Goal: Task Accomplishment & Management: Use online tool/utility

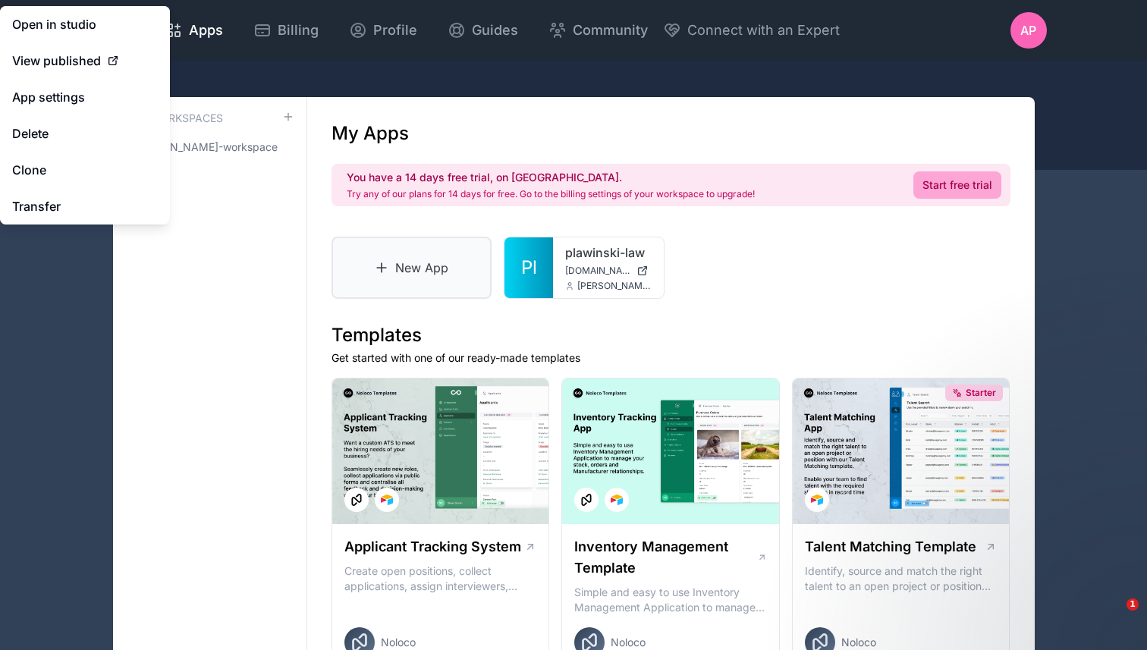
click at [421, 275] on link "New App" at bounding box center [412, 268] width 161 height 62
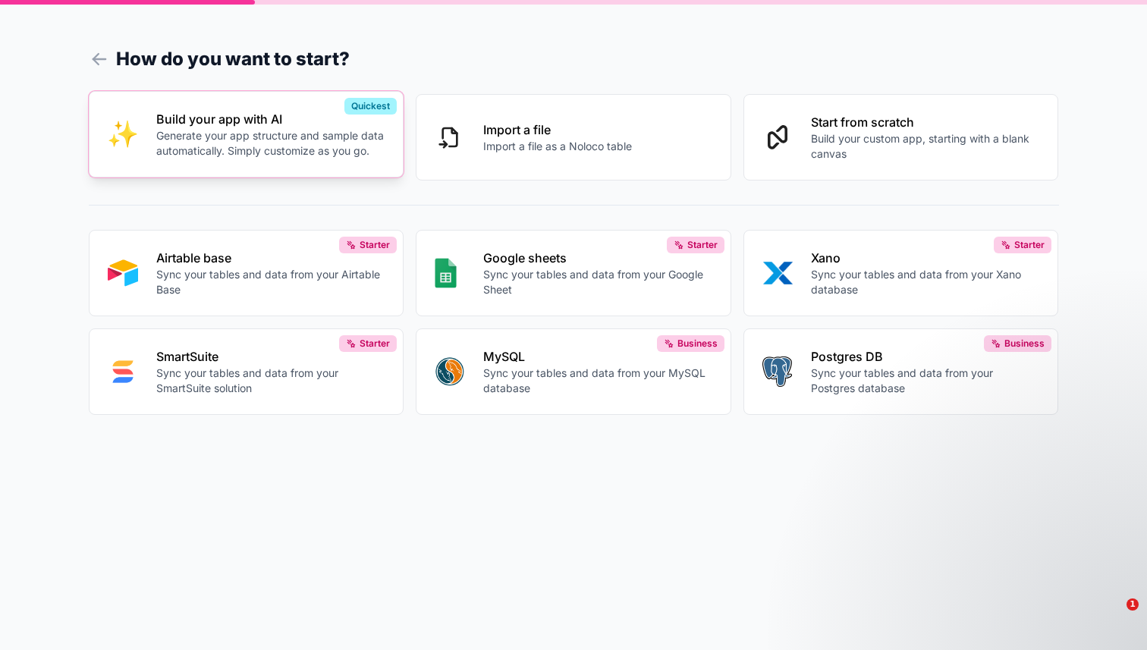
click at [314, 155] on p "Generate your app structure and sample data automatically. Simply customize as …" at bounding box center [270, 143] width 229 height 30
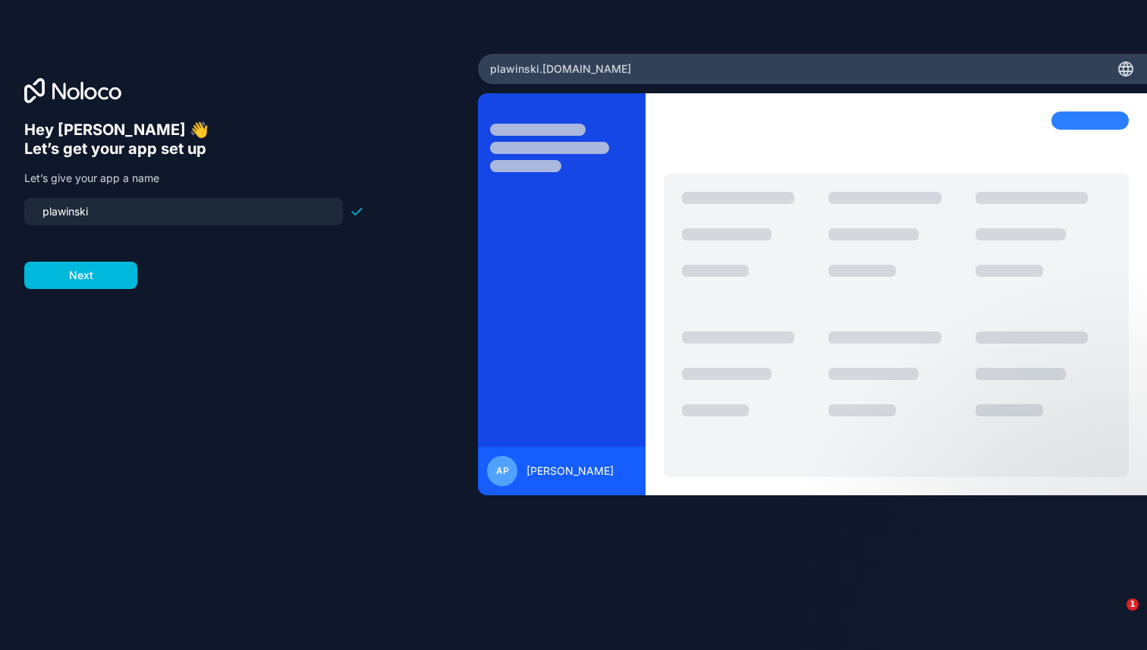
click at [221, 206] on input "plawinski" at bounding box center [183, 211] width 300 height 21
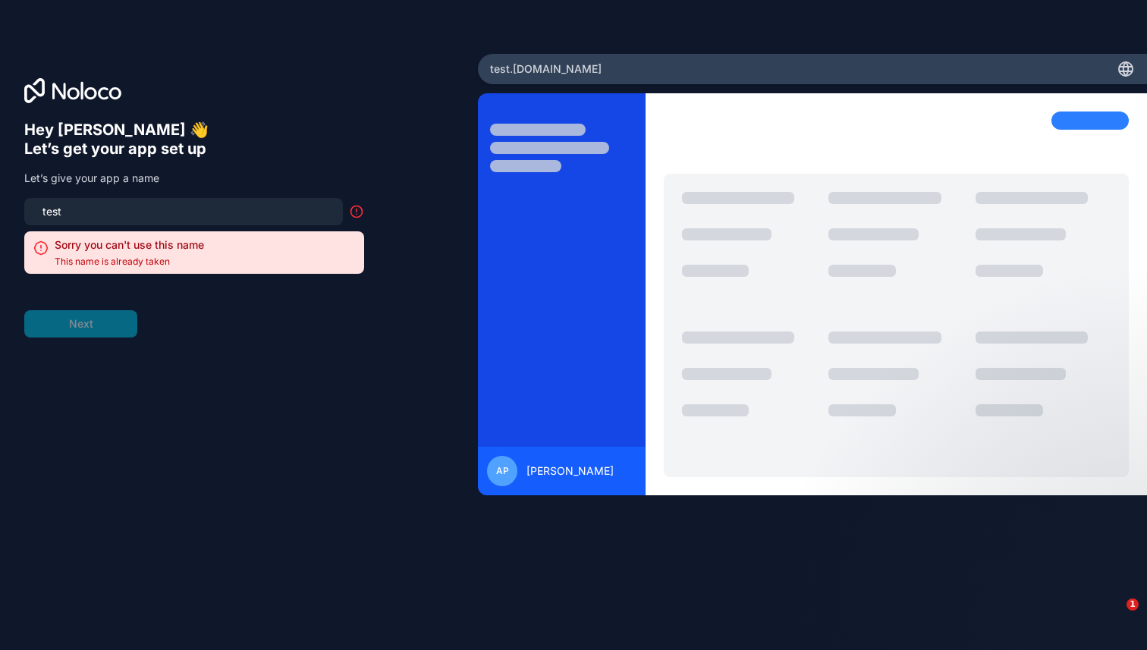
click at [136, 191] on div "Hey [PERSON_NAME] 👋 Let’s get your app set up Let’s give your app a name test S…" at bounding box center [194, 229] width 340 height 217
click at [127, 205] on input "test" at bounding box center [183, 211] width 300 height 21
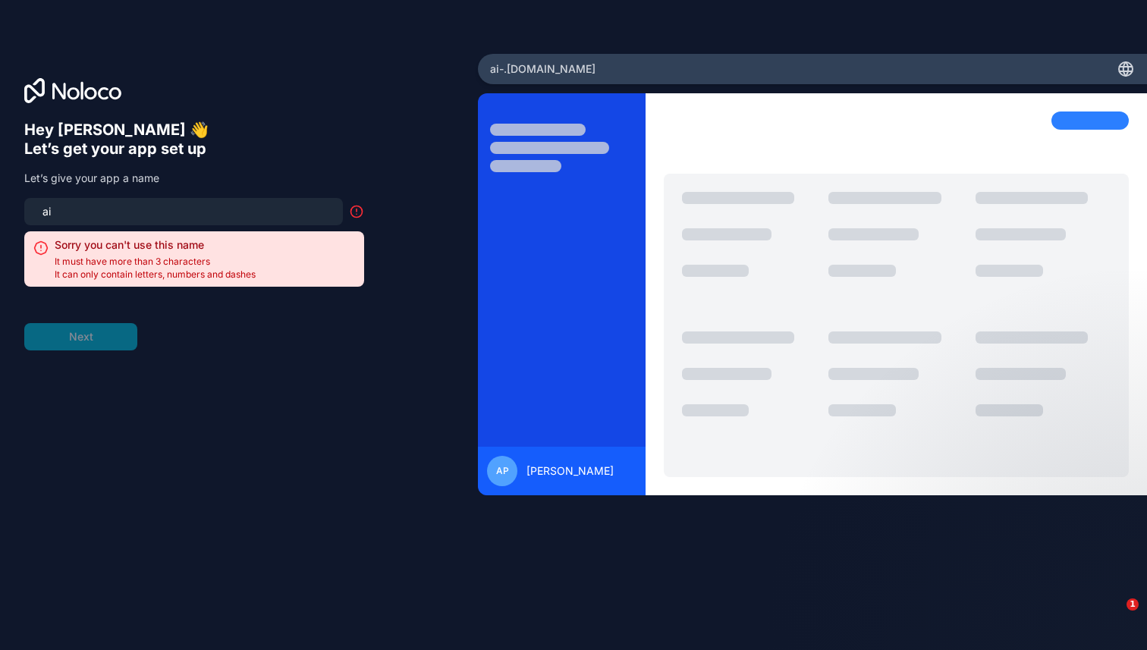
type input "a"
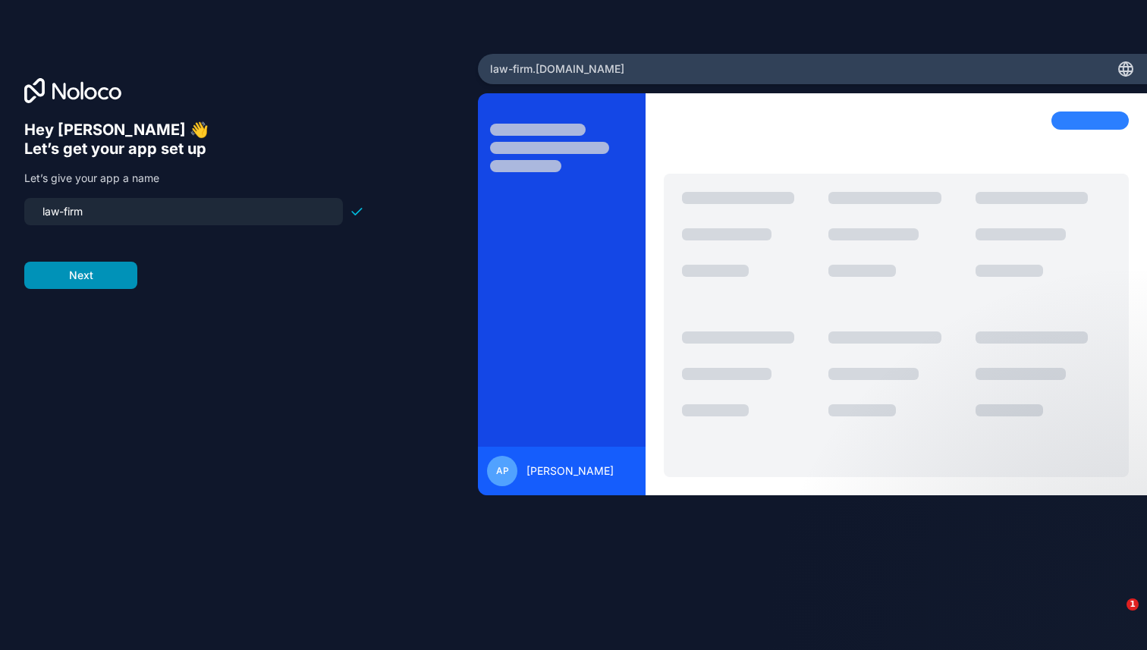
type input "law-firm"
click at [77, 271] on button "Next" at bounding box center [80, 275] width 113 height 27
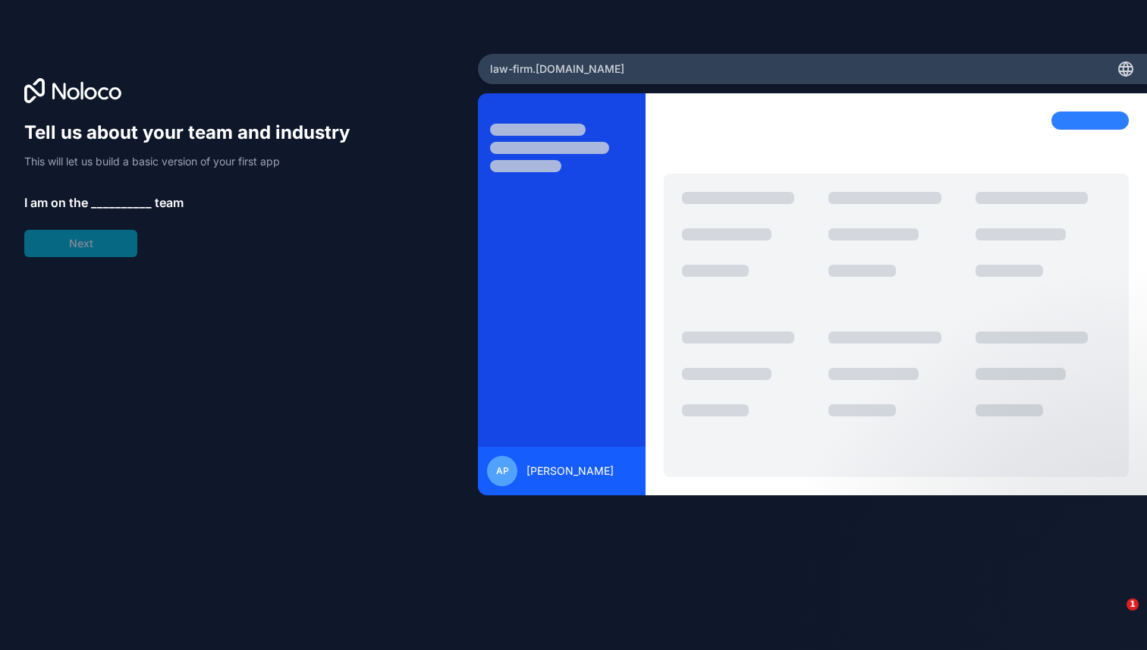
click at [112, 201] on span "__________" at bounding box center [121, 202] width 61 height 18
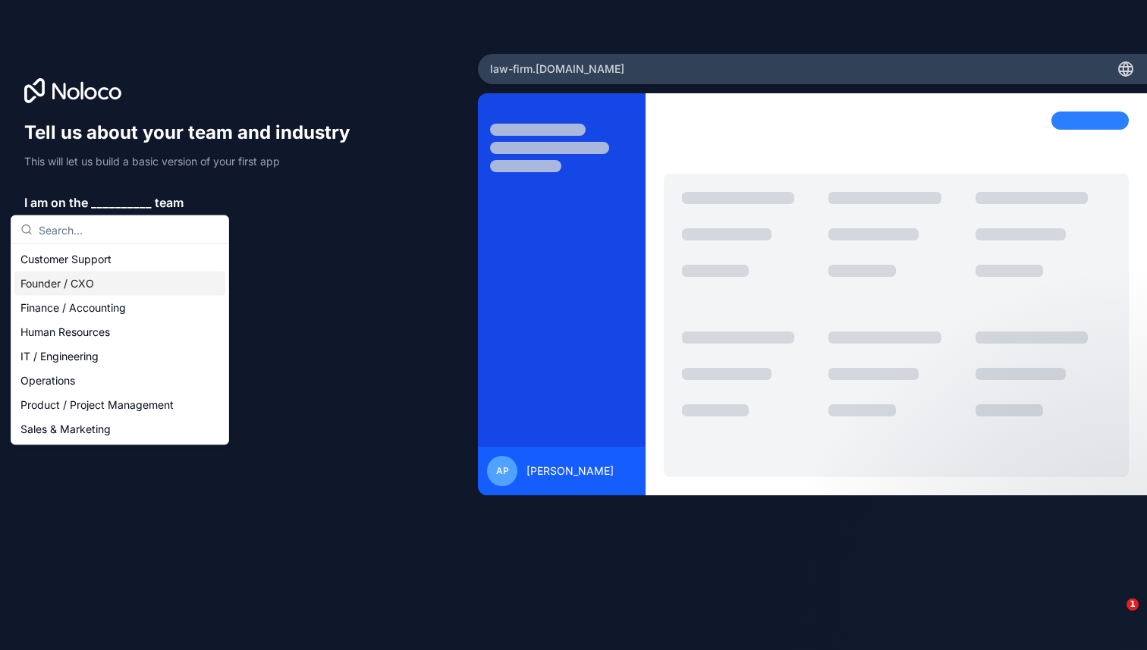
click at [97, 276] on div "Founder / CXO" at bounding box center [119, 284] width 211 height 24
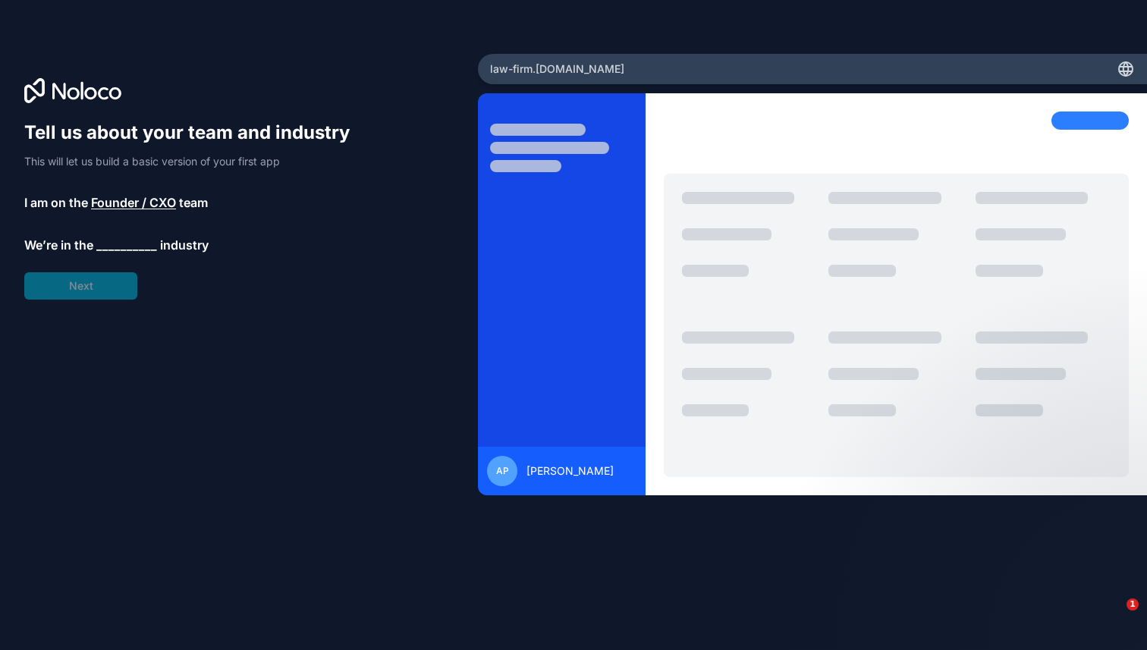
click at [116, 243] on span "__________" at bounding box center [126, 245] width 61 height 18
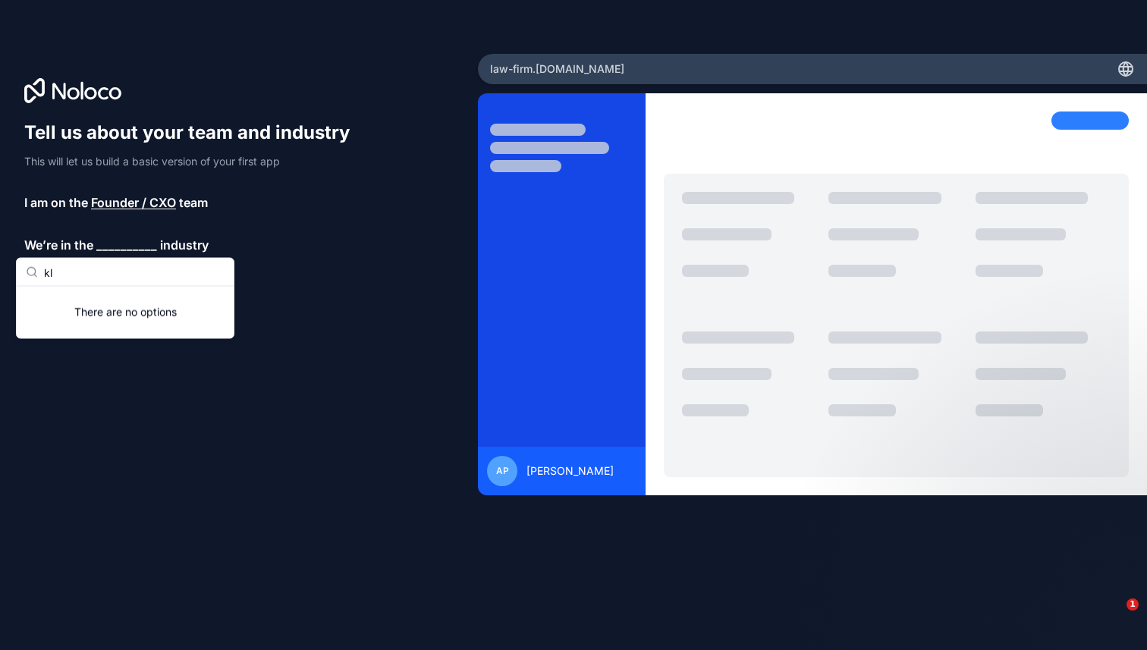
type input "k"
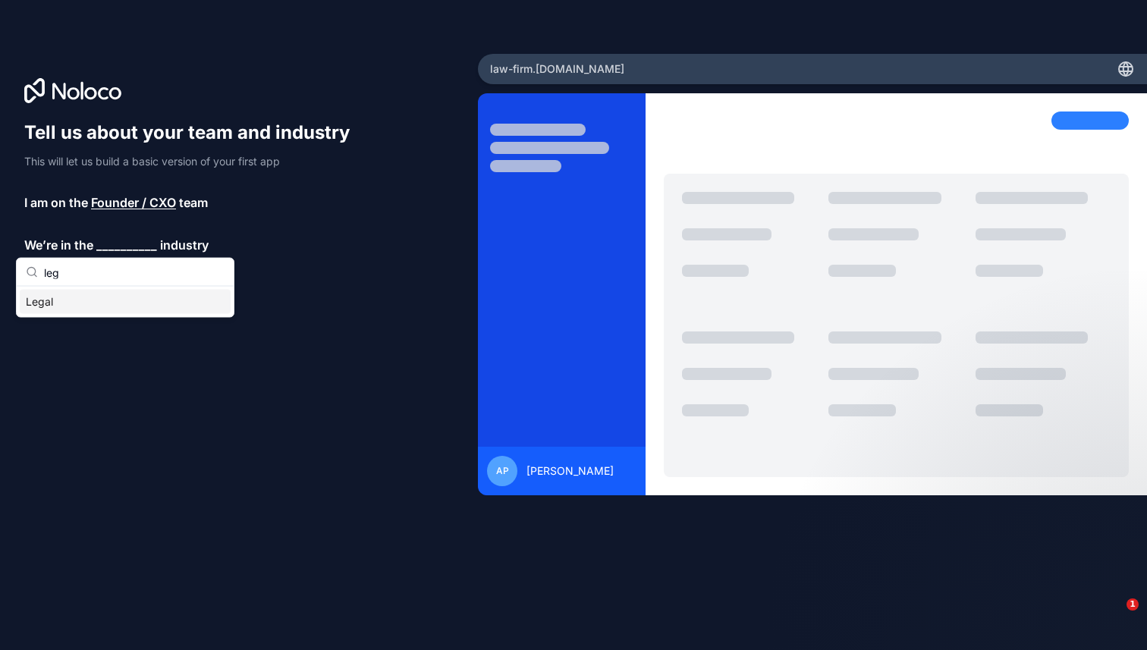
type input "leg"
click at [93, 301] on div "Legal" at bounding box center [125, 302] width 211 height 24
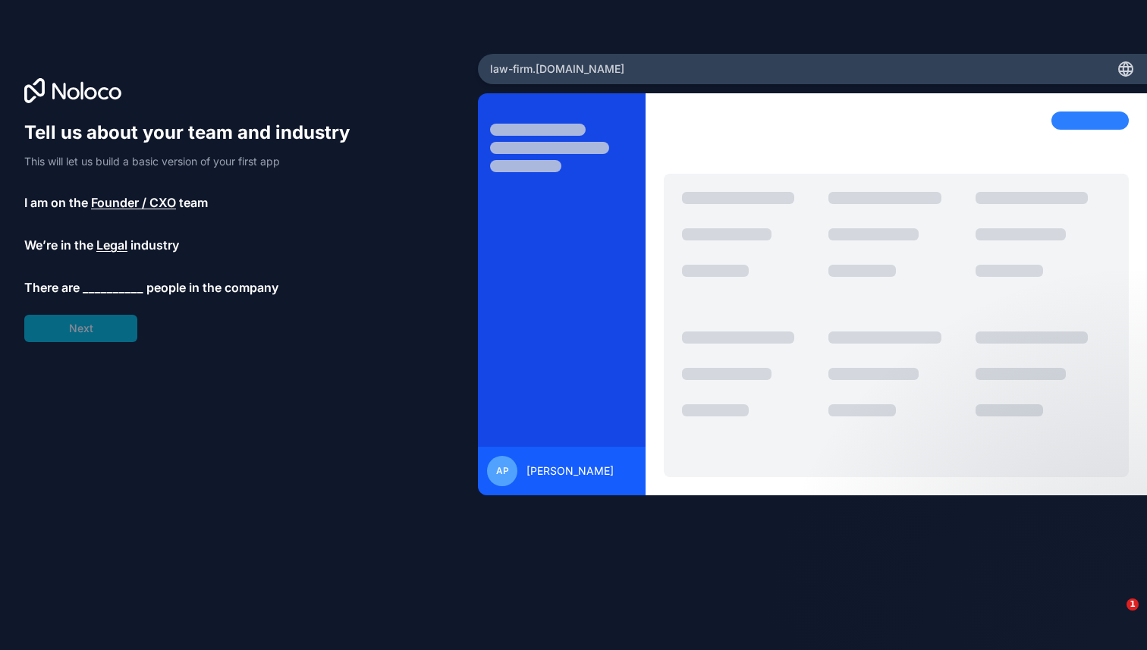
click at [102, 281] on span "__________" at bounding box center [113, 287] width 61 height 18
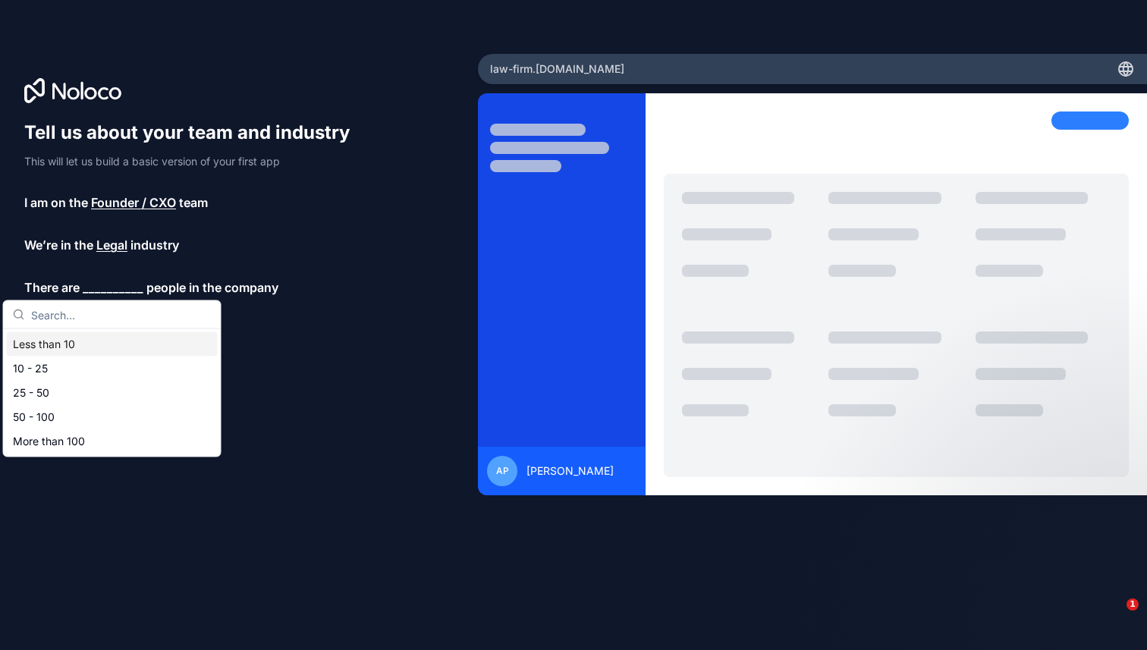
click at [86, 344] on div "Less than 10" at bounding box center [112, 344] width 211 height 24
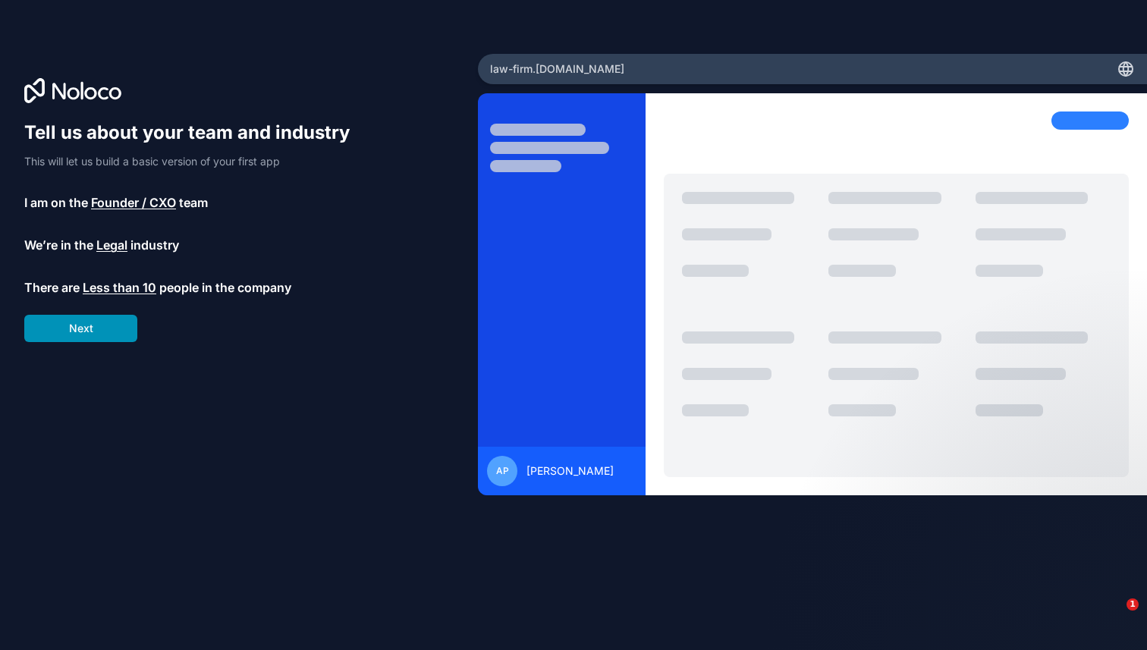
click at [102, 327] on button "Next" at bounding box center [80, 328] width 113 height 27
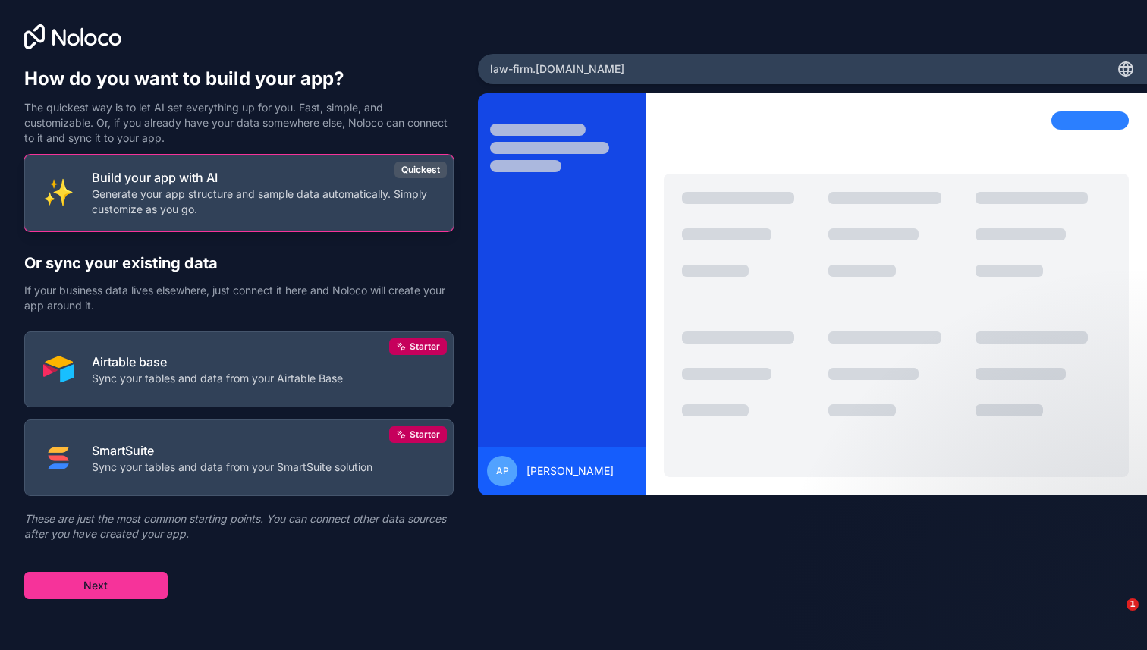
click at [207, 203] on p "Generate your app structure and sample data automatically. Simply customize as …" at bounding box center [263, 202] width 343 height 30
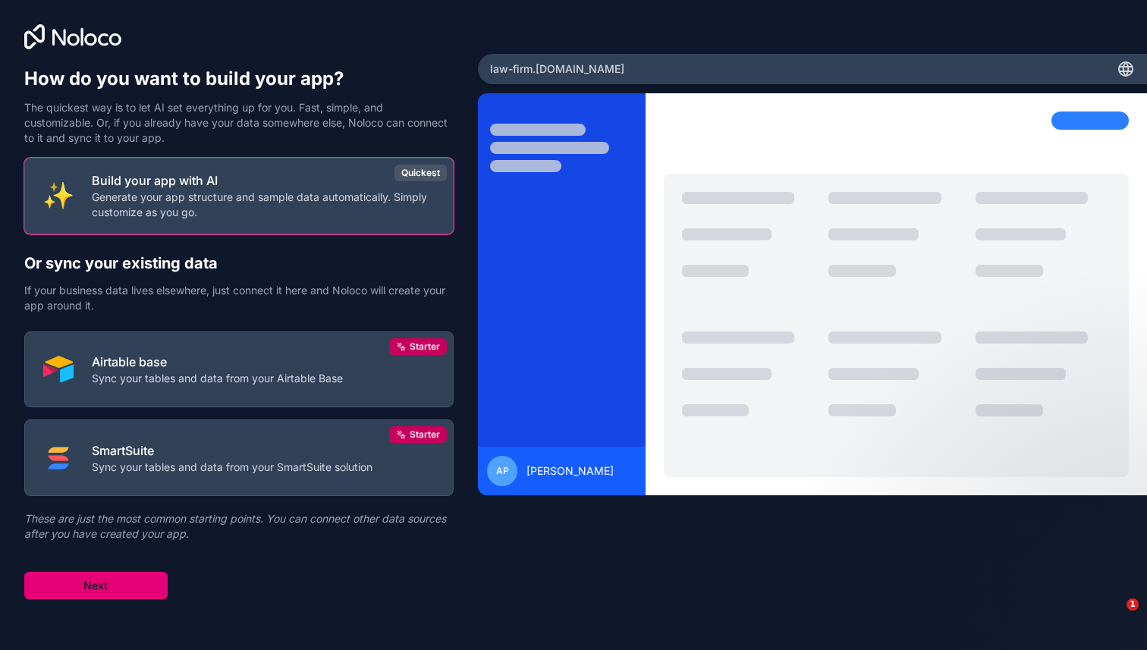
click at [111, 573] on button "Next" at bounding box center [95, 585] width 143 height 27
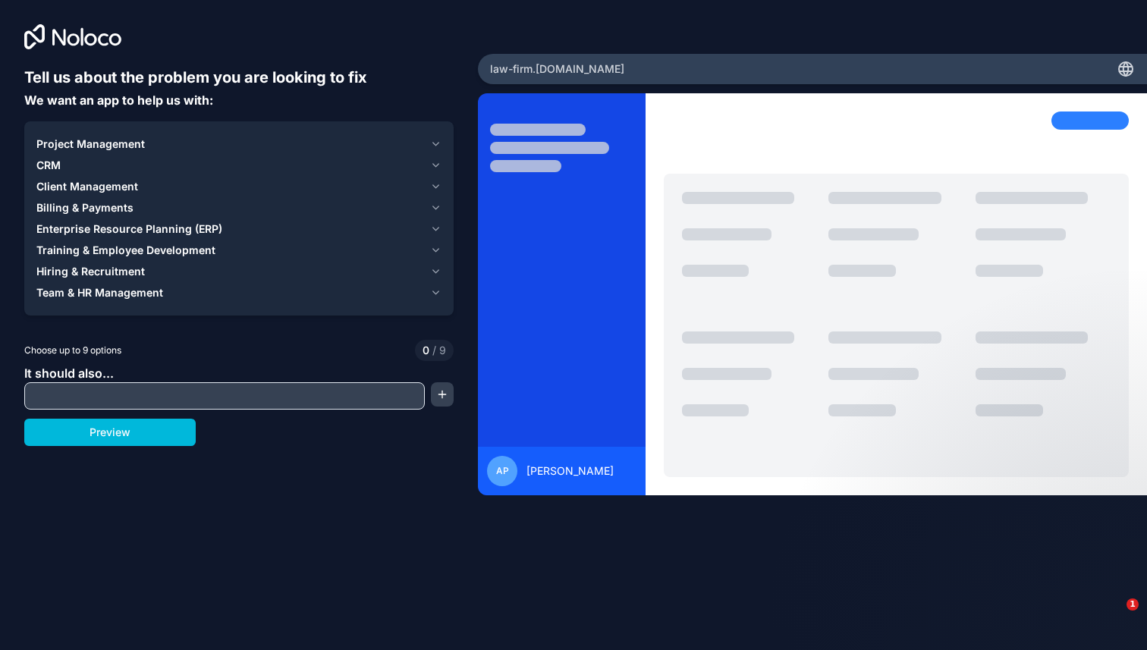
click at [85, 395] on input "text" at bounding box center [224, 395] width 393 height 21
click at [57, 168] on span "CRM" at bounding box center [48, 165] width 24 height 15
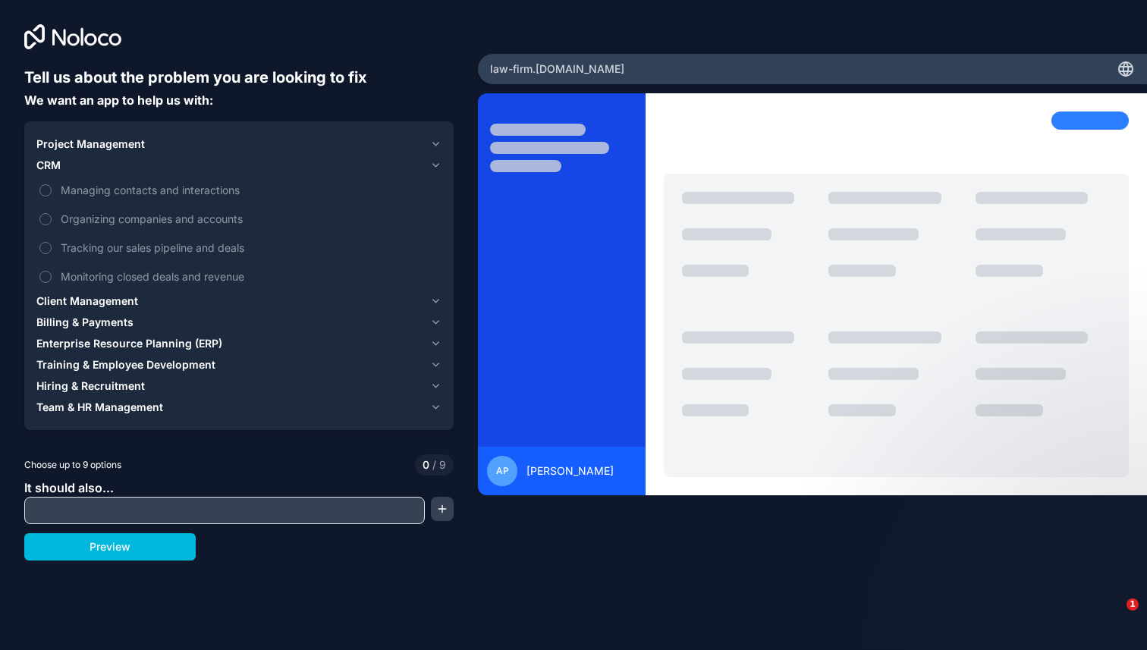
click at [92, 193] on span "Managing contacts and interactions" at bounding box center [250, 190] width 378 height 16
click at [52, 193] on button "Managing contacts and interactions" at bounding box center [45, 190] width 12 height 12
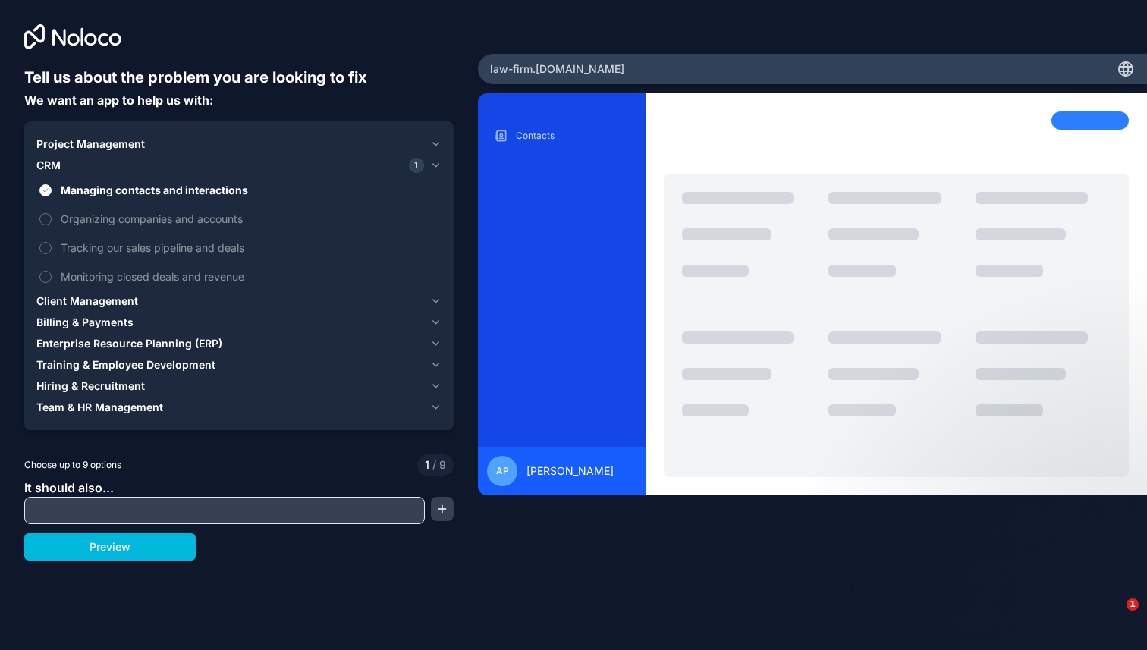
click at [96, 299] on span "Client Management" at bounding box center [87, 301] width 102 height 15
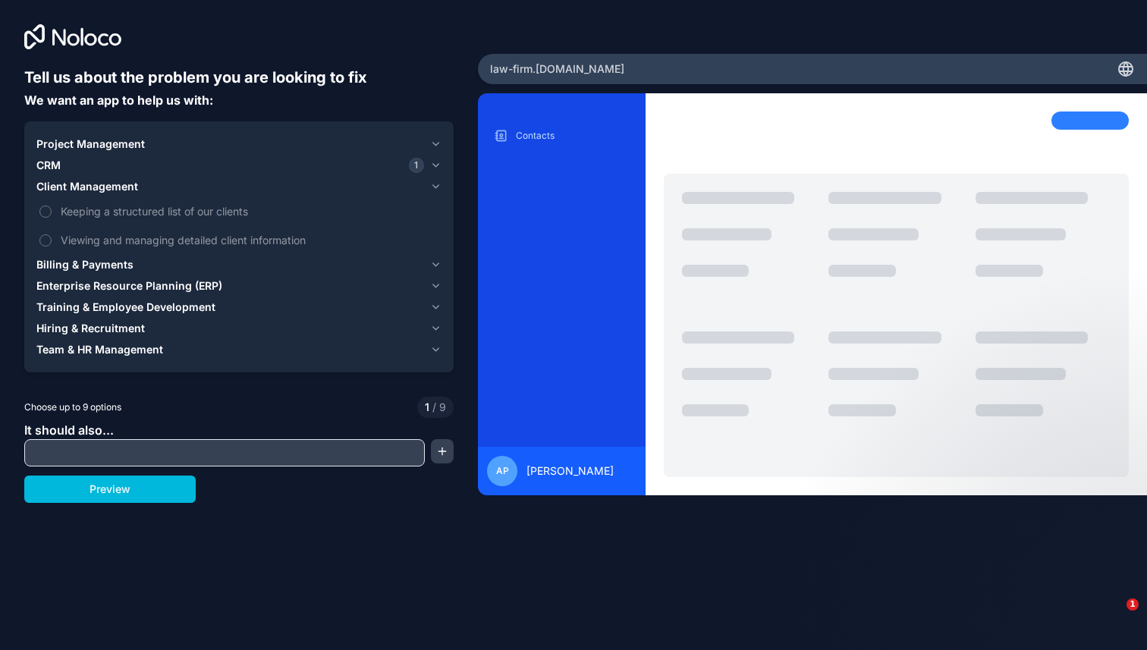
click at [166, 209] on span "Keeping a structured list of our clients" at bounding box center [250, 211] width 378 height 16
click at [52, 209] on button "Keeping a structured list of our clients" at bounding box center [45, 212] width 12 height 12
click at [162, 241] on span "Viewing and managing detailed client information" at bounding box center [250, 240] width 378 height 16
click at [52, 241] on button "Viewing and managing detailed client information" at bounding box center [45, 240] width 12 height 12
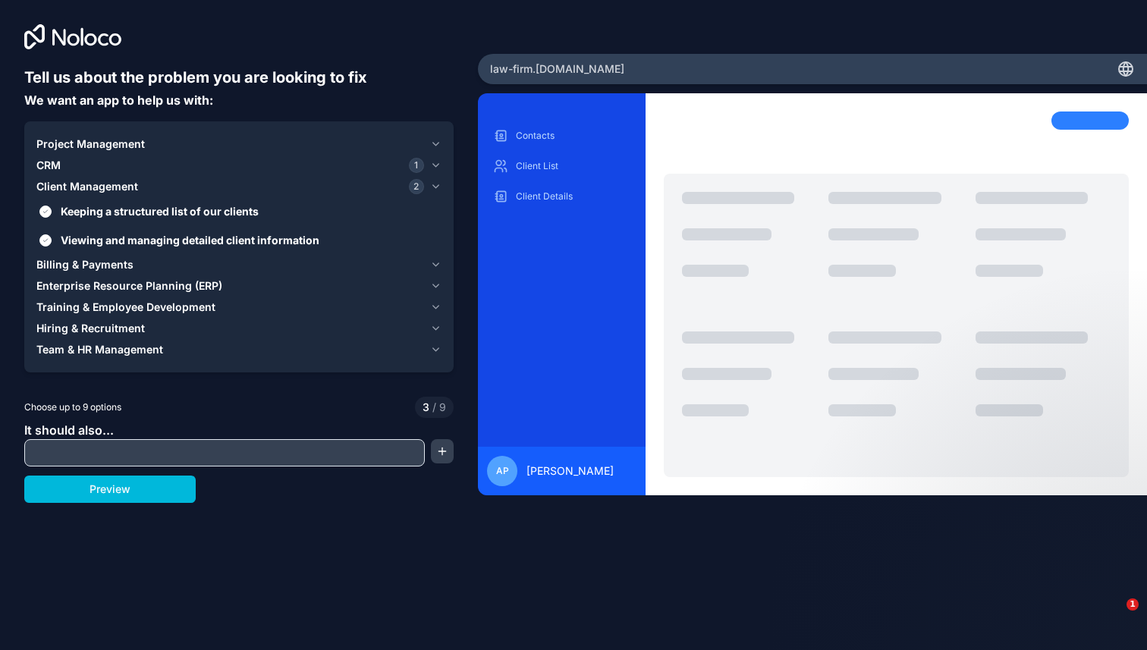
click at [99, 262] on span "Billing & Payments" at bounding box center [84, 264] width 97 height 15
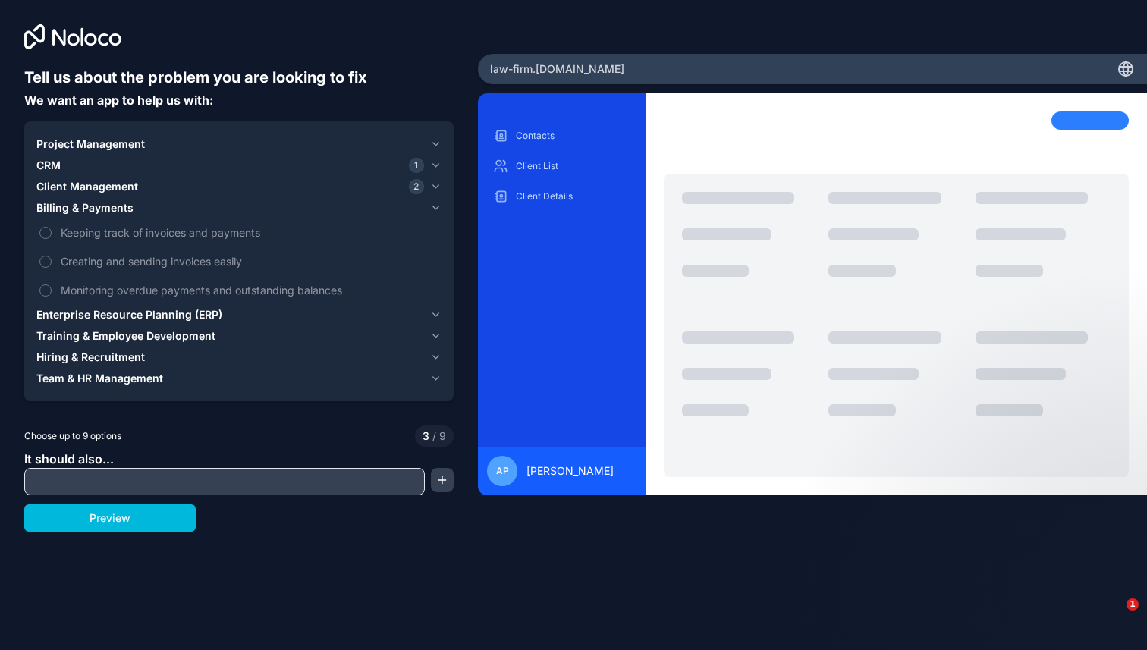
click at [90, 312] on span "Enterprise Resource Planning (ERP)" at bounding box center [129, 314] width 186 height 15
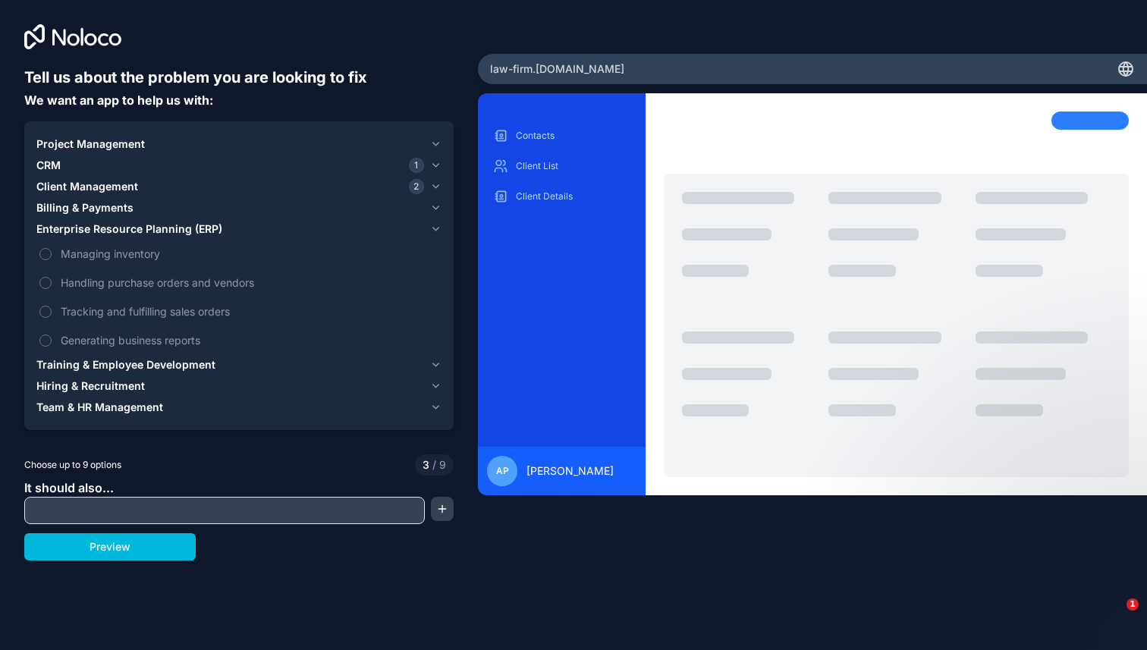
click at [160, 360] on span "Training & Employee Development" at bounding box center [125, 364] width 179 height 15
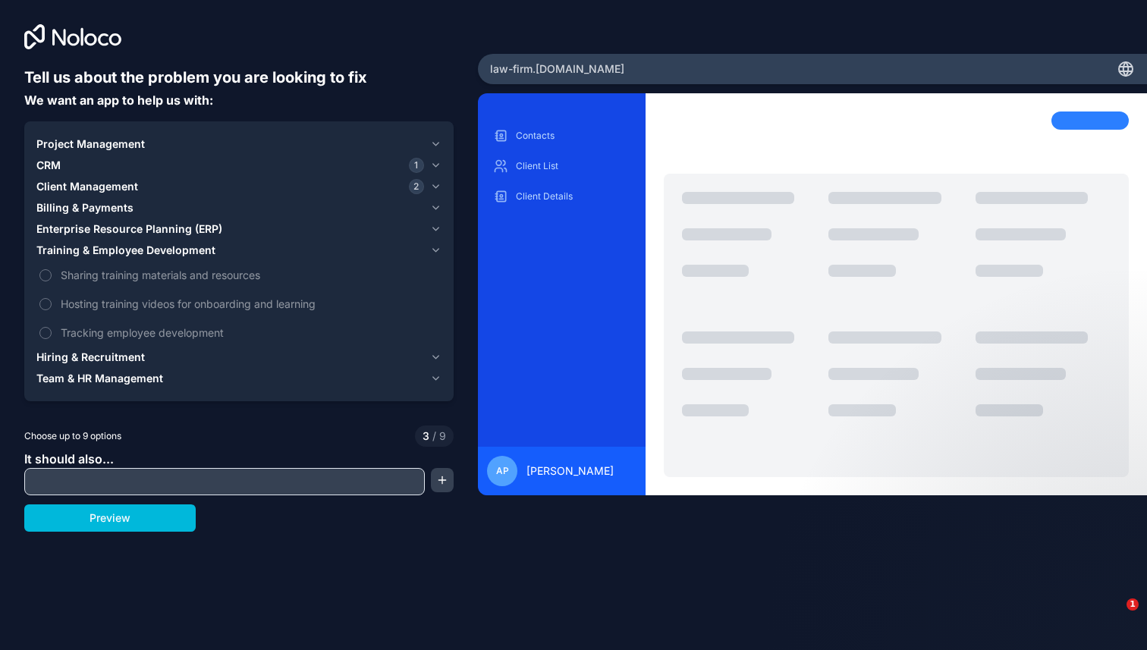
click at [141, 478] on input "text" at bounding box center [224, 481] width 393 height 21
type input "keep track of cases (lawsuits)"
click at [443, 481] on button "button" at bounding box center [442, 480] width 23 height 24
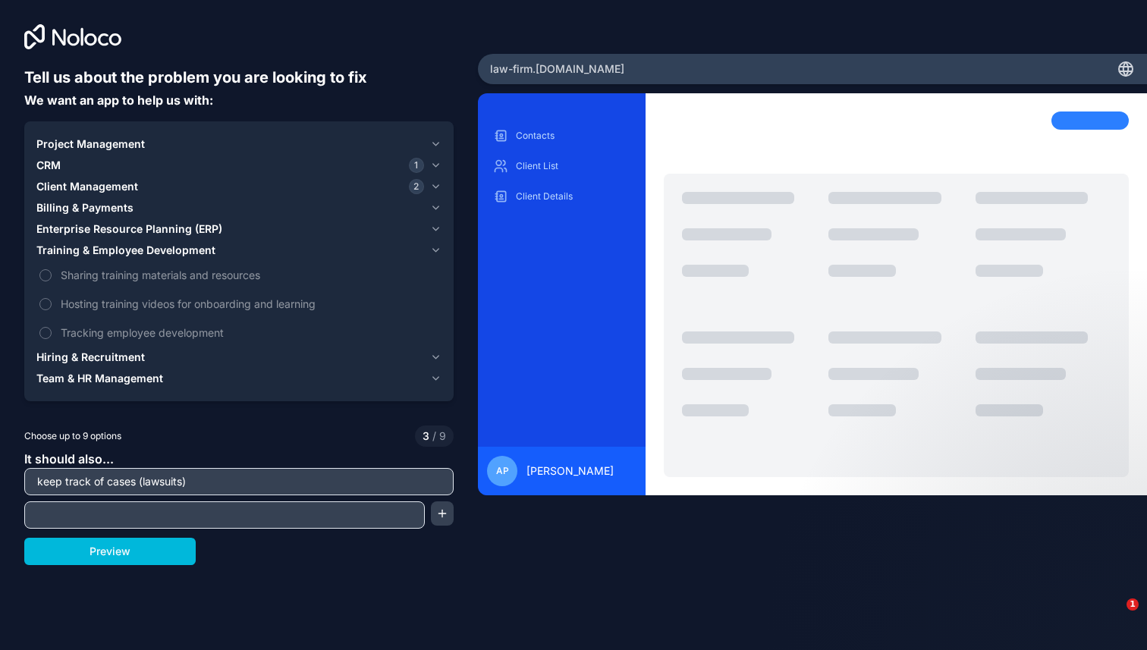
click at [281, 515] on input "text" at bounding box center [224, 514] width 393 height 21
type input "have a file system to upload files related to clients"
click at [448, 517] on button "button" at bounding box center [442, 513] width 23 height 24
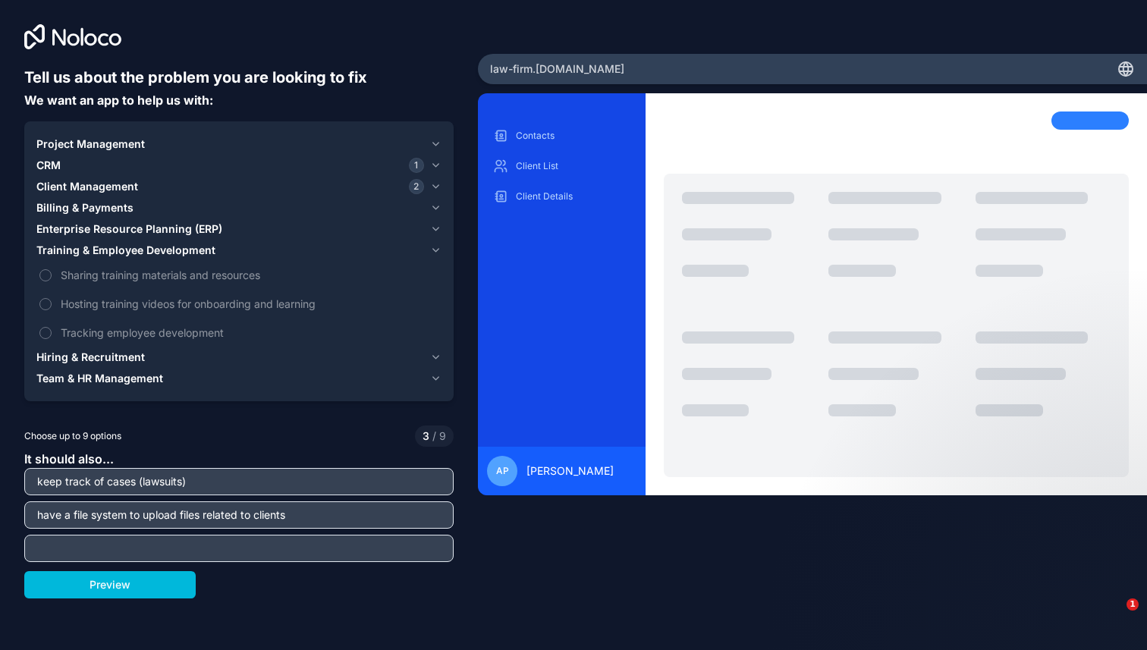
click at [203, 181] on div "Client Management 2" at bounding box center [230, 186] width 388 height 15
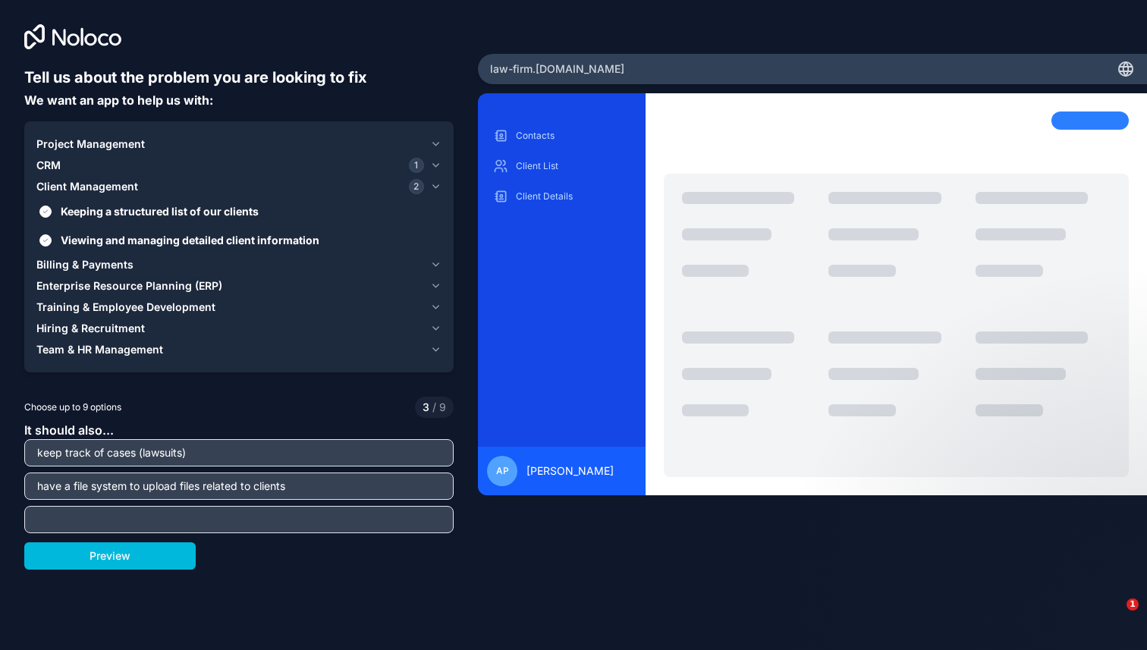
click at [89, 166] on div "CRM 1" at bounding box center [230, 165] width 388 height 15
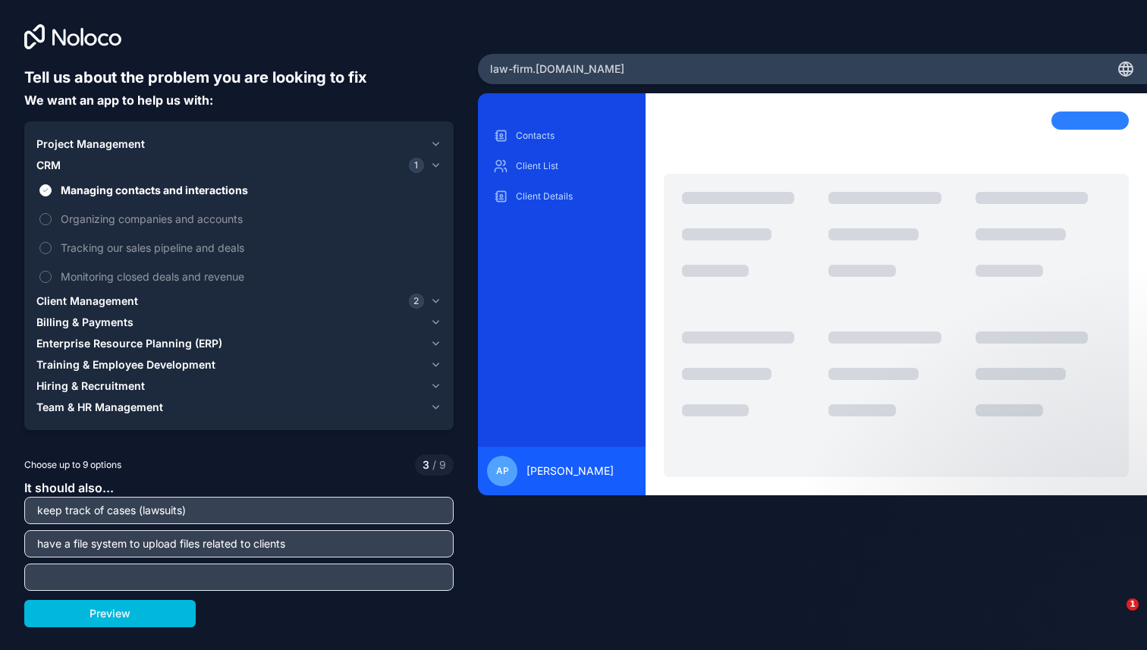
click at [60, 189] on label "Managing contacts and interactions" at bounding box center [238, 190] width 405 height 28
click at [52, 189] on button "Managing contacts and interactions" at bounding box center [45, 190] width 12 height 12
click at [60, 189] on label "Managing contacts and interactions" at bounding box center [238, 190] width 405 height 28
click at [52, 189] on button "Managing contacts and interactions" at bounding box center [45, 190] width 12 height 12
click at [60, 189] on label "Managing contacts and interactions" at bounding box center [238, 190] width 405 height 28
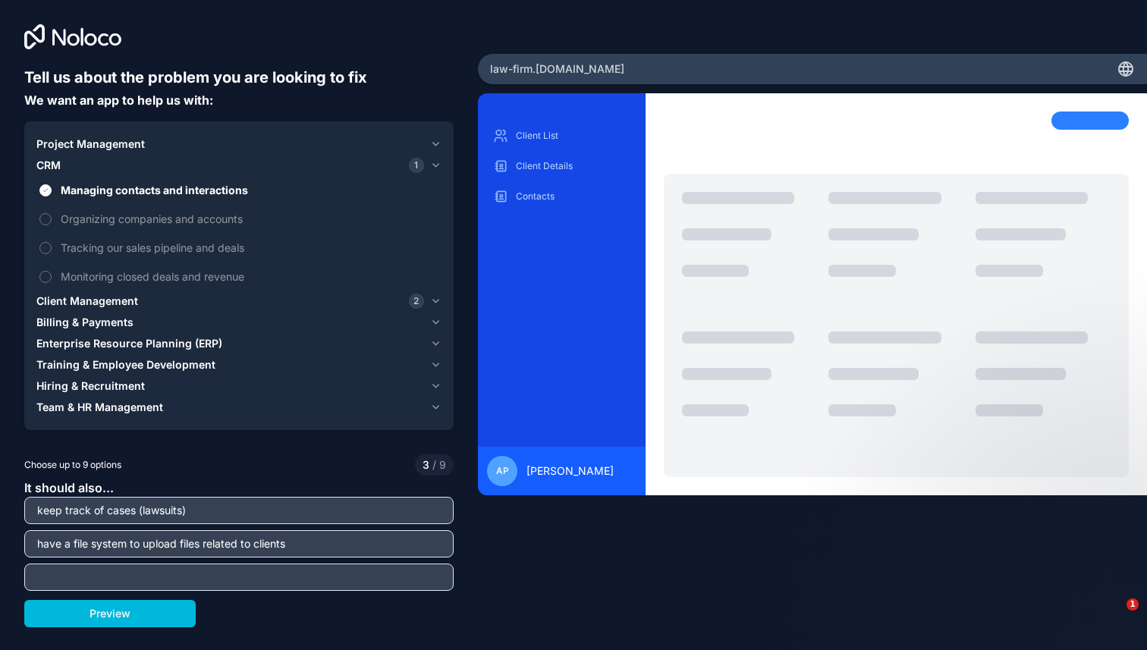
click at [52, 189] on button "Managing contacts and interactions" at bounding box center [45, 190] width 12 height 12
click at [60, 189] on label "Managing contacts and interactions" at bounding box center [238, 190] width 405 height 28
click at [52, 189] on button "Managing contacts and interactions" at bounding box center [45, 190] width 12 height 12
click at [60, 189] on label "Managing contacts and interactions" at bounding box center [238, 190] width 405 height 28
click at [52, 189] on button "Managing contacts and interactions" at bounding box center [45, 190] width 12 height 12
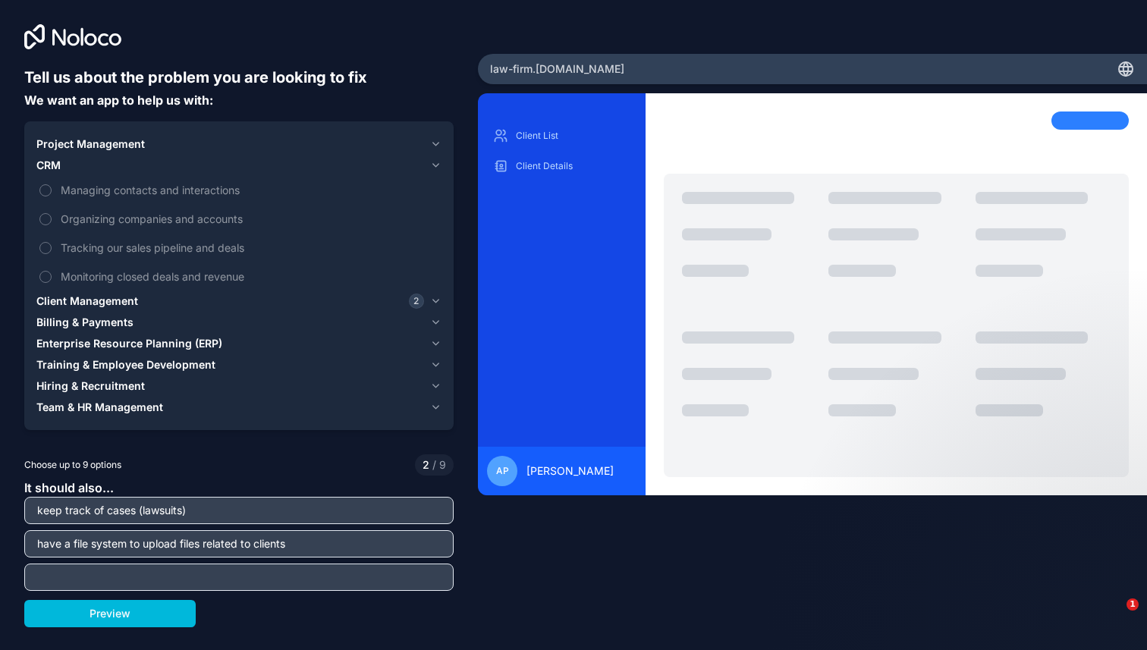
click at [247, 580] on input "text" at bounding box center [239, 577] width 422 height 21
click at [150, 619] on button "Preview" at bounding box center [109, 613] width 171 height 27
